Goal: Find specific page/section: Find specific page/section

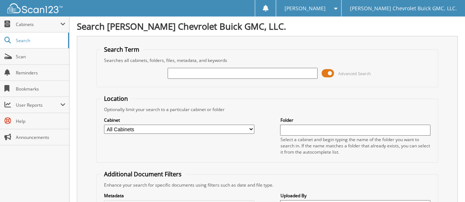
click at [183, 72] on input "text" at bounding box center [243, 73] width 150 height 11
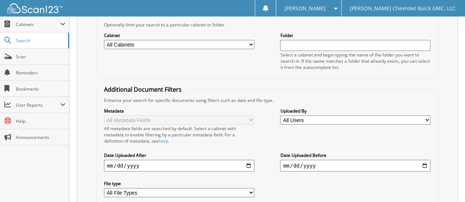
scroll to position [73, 0]
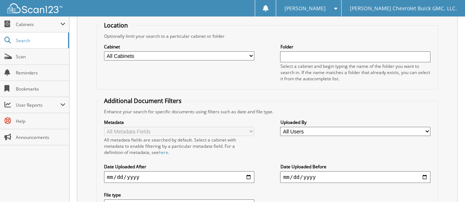
type input "45781"
click at [166, 55] on select "All Cabinets ACCOUNTS PAYABLE CAR DEALS EXTENDED WARRANTY & 3M PARTS SERVICE RO…" at bounding box center [179, 55] width 150 height 9
select select "32631"
click at [104, 51] on select "All Cabinets ACCOUNTS PAYABLE CAR DEALS EXTENDED WARRANTY & 3M PARTS SERVICE RO…" at bounding box center [179, 55] width 150 height 9
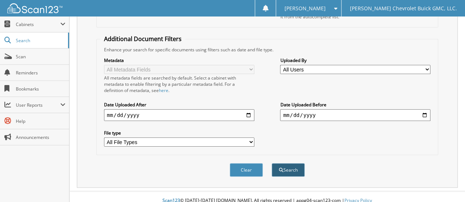
click at [283, 163] on button "Search" at bounding box center [287, 170] width 33 height 14
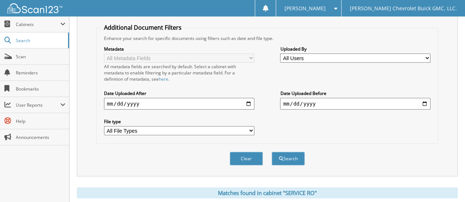
scroll to position [294, 0]
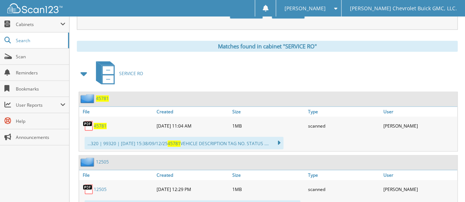
click at [97, 123] on span "45781" at bounding box center [100, 126] width 13 height 6
drag, startPoint x: 317, startPoint y: 4, endPoint x: 317, endPoint y: 8, distance: 4.4
click at [317, 5] on div "[PERSON_NAME]" at bounding box center [308, 8] width 57 height 17
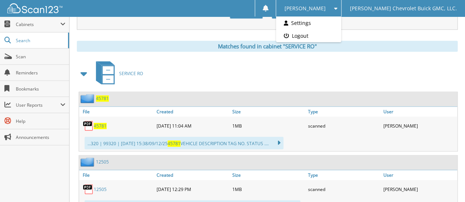
click at [320, 38] on link "Logout" at bounding box center [308, 35] width 65 height 13
